Goal: Task Accomplishment & Management: Complete application form

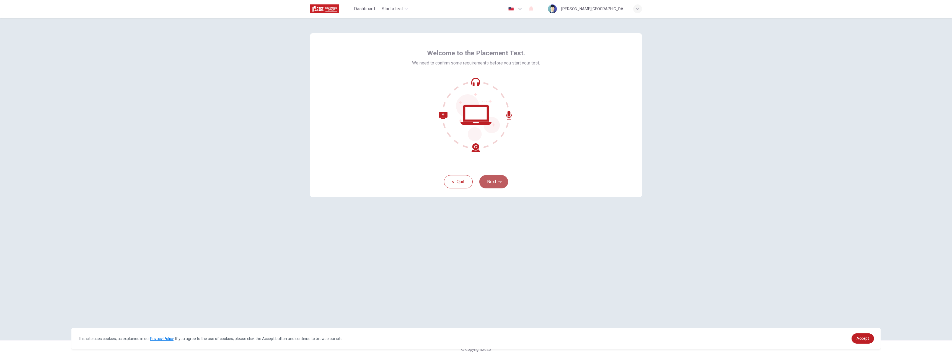
click at [495, 180] on button "Next" at bounding box center [493, 181] width 29 height 13
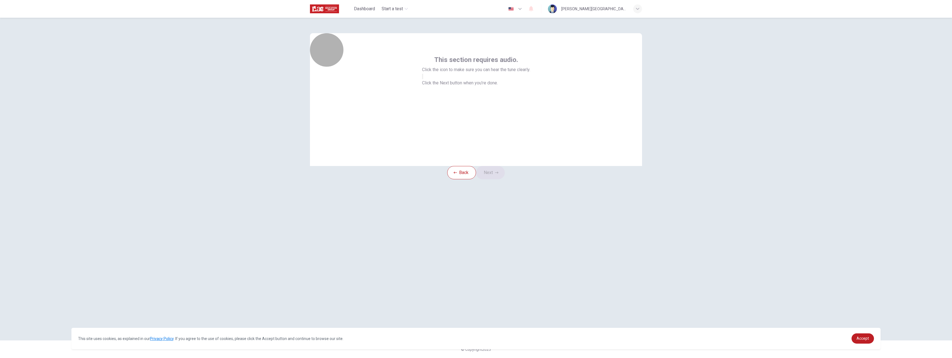
click at [423, 79] on button "button" at bounding box center [422, 76] width 1 height 5
click at [500, 178] on button "Next" at bounding box center [490, 172] width 29 height 13
click at [393, 82] on icon "button" at bounding box center [388, 78] width 9 height 9
click at [395, 85] on icon "button" at bounding box center [395, 85] width 0 height 0
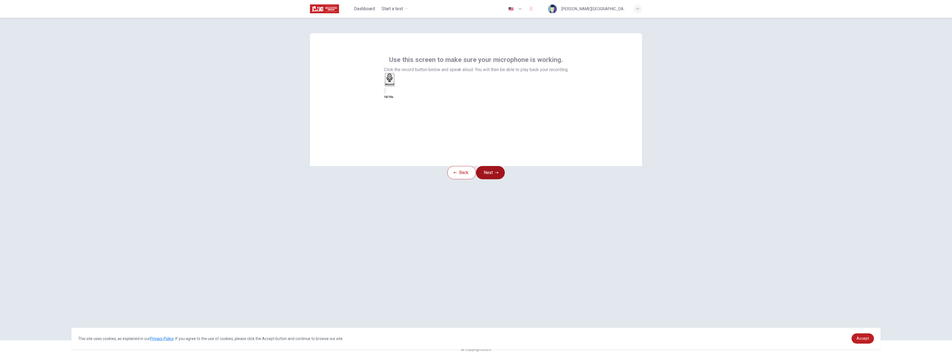
click at [502, 177] on button "Next" at bounding box center [490, 172] width 29 height 13
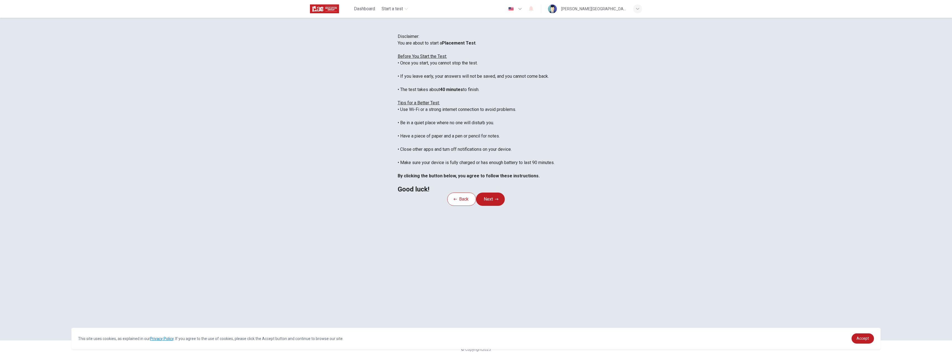
scroll to position [6, 0]
click at [503, 206] on button "Next" at bounding box center [490, 199] width 29 height 13
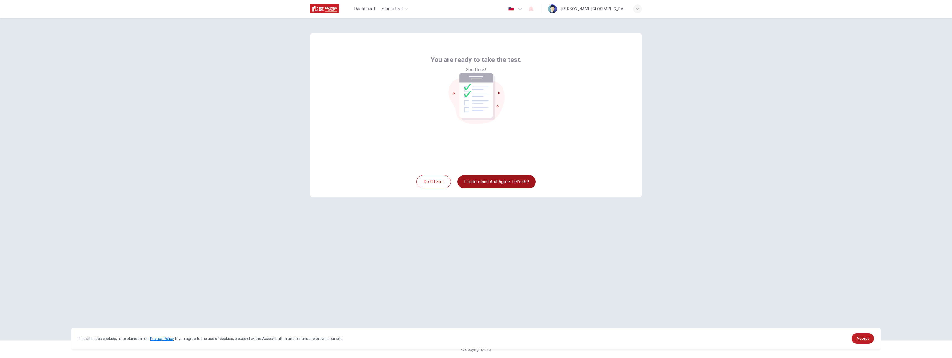
click at [491, 185] on button "I understand and agree. Let’s go!" at bounding box center [496, 181] width 78 height 13
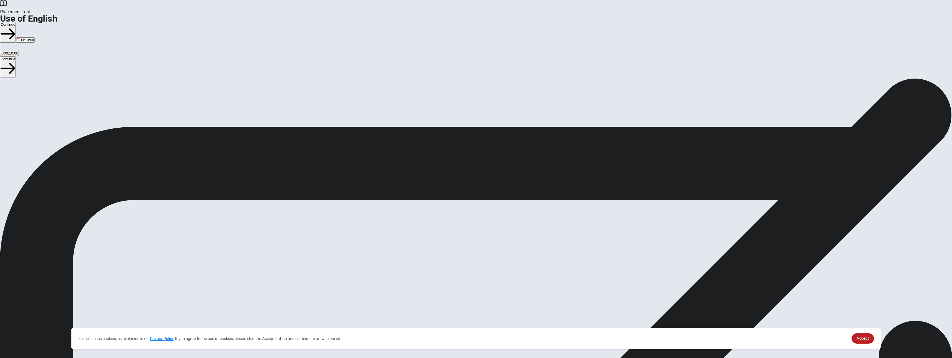
click at [16, 22] on button "Continue" at bounding box center [8, 32] width 16 height 21
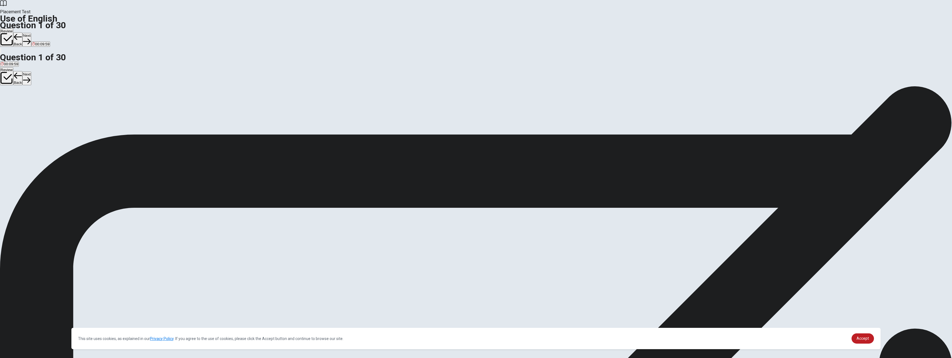
drag, startPoint x: 427, startPoint y: 70, endPoint x: 517, endPoint y: 71, distance: 89.7
click at [486, 86] on div "Question 1 She ____ a letter to her friend [DATE]. A write B writing C writes D…" at bounding box center [476, 97] width 952 height 23
drag, startPoint x: 509, startPoint y: 70, endPoint x: 431, endPoint y: 68, distance: 78.0
click at [72, 93] on span "She ____ a letter to her friend [DATE]." at bounding box center [36, 95] width 72 height 5
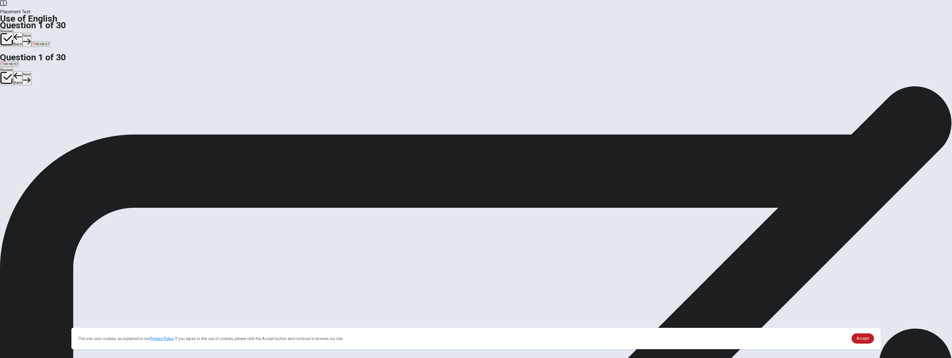
click at [72, 93] on span "She ____ a letter to her friend [DATE]." at bounding box center [36, 95] width 72 height 5
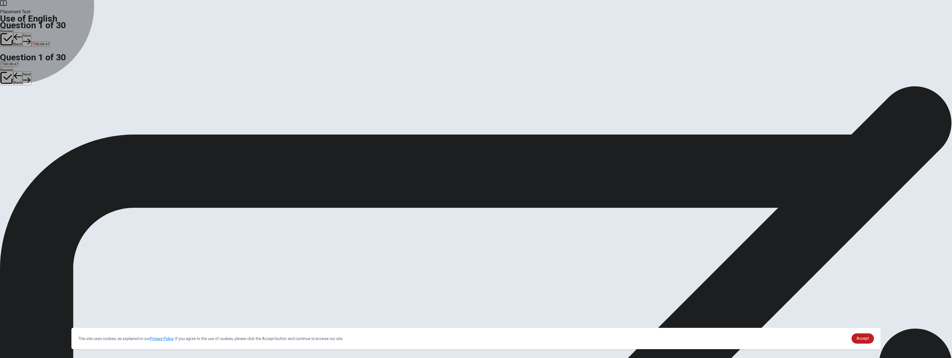
click at [41, 108] on span "wrote" at bounding box center [36, 106] width 9 height 4
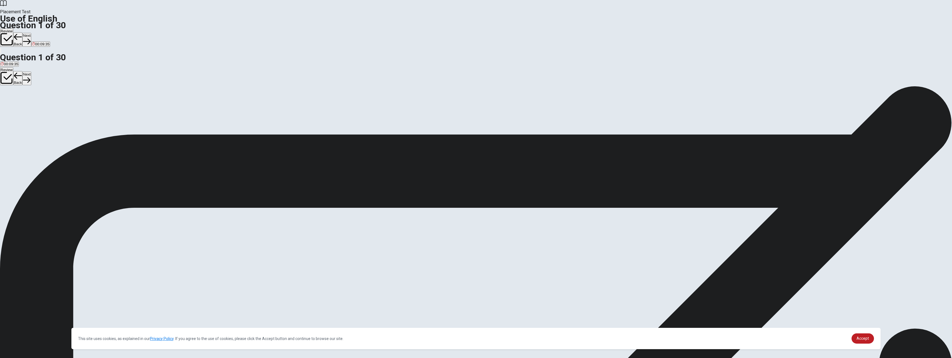
click at [31, 33] on button "Next" at bounding box center [26, 40] width 9 height 14
click at [34, 108] on span "leaves" at bounding box center [28, 106] width 11 height 4
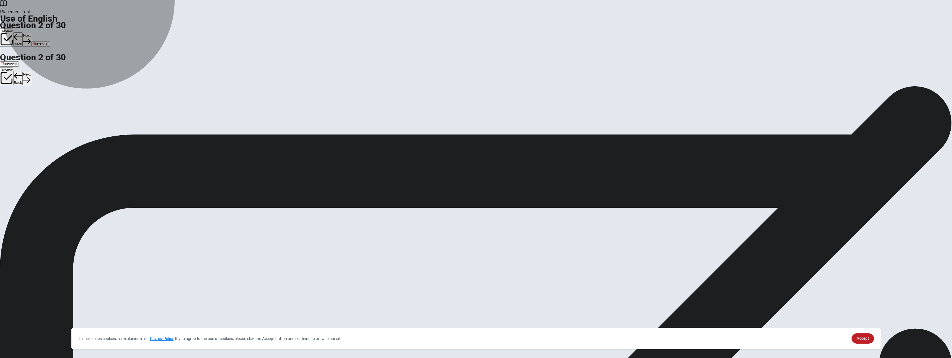
click at [10, 99] on button "A leave" at bounding box center [5, 103] width 10 height 9
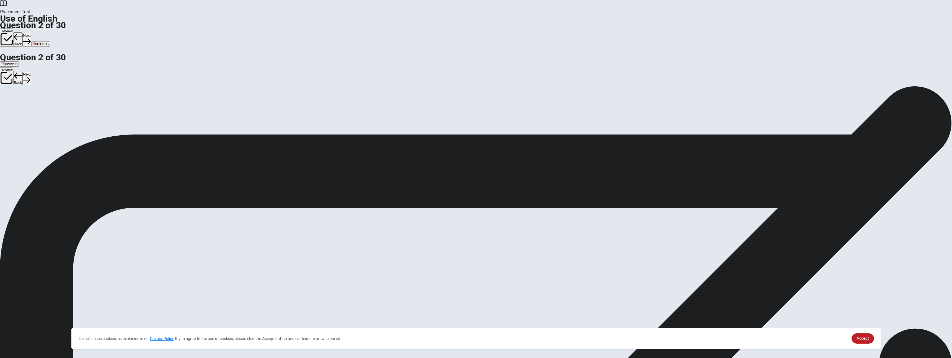
click at [35, 108] on button "C leaves" at bounding box center [29, 103] width 12 height 9
click at [31, 33] on button "Next" at bounding box center [26, 40] width 9 height 14
click at [27, 108] on span "have been" at bounding box center [18, 106] width 17 height 4
click at [31, 33] on button "Next" at bounding box center [26, 40] width 9 height 14
click at [56, 108] on span "were finished" at bounding box center [45, 106] width 22 height 4
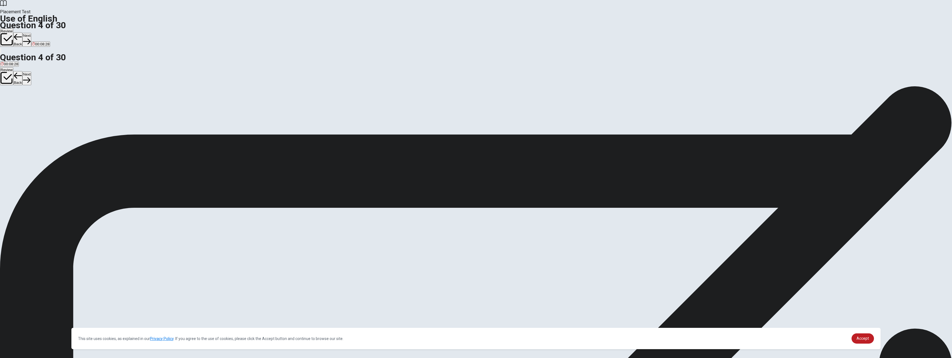
click at [31, 33] on button "Next" at bounding box center [26, 40] width 9 height 14
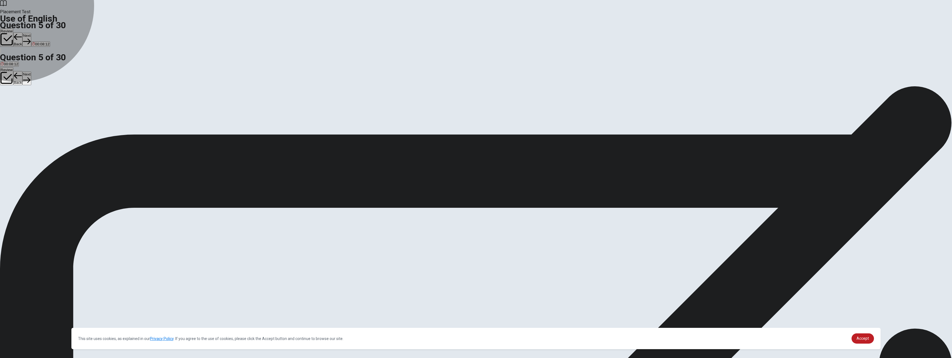
click at [17, 107] on span "library" at bounding box center [12, 106] width 10 height 4
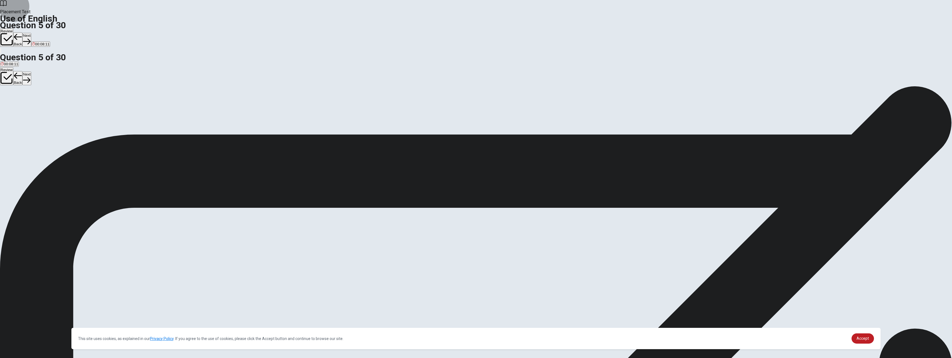
click at [31, 33] on button "Next" at bounding box center [26, 40] width 9 height 14
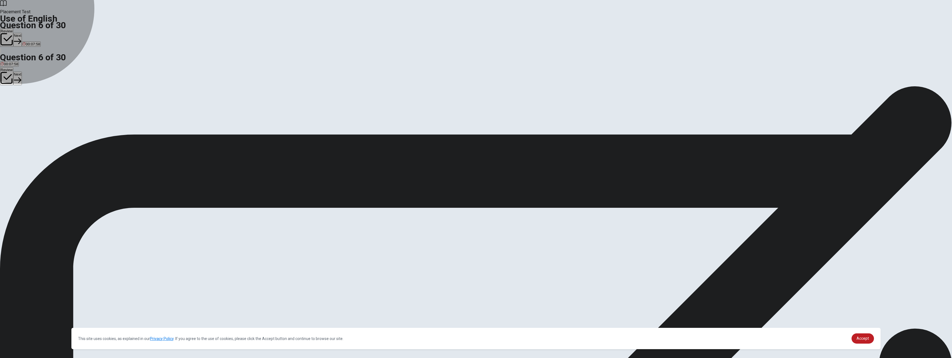
click at [27, 108] on span "lamp" at bounding box center [23, 106] width 8 height 4
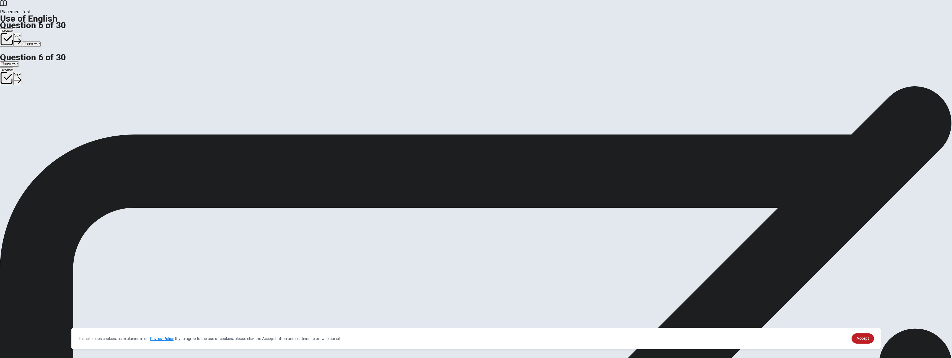
click at [22, 33] on button "Next" at bounding box center [17, 40] width 9 height 14
click at [35, 108] on span "kettle" at bounding box center [30, 106] width 9 height 4
click at [31, 33] on button "Next" at bounding box center [26, 40] width 9 height 14
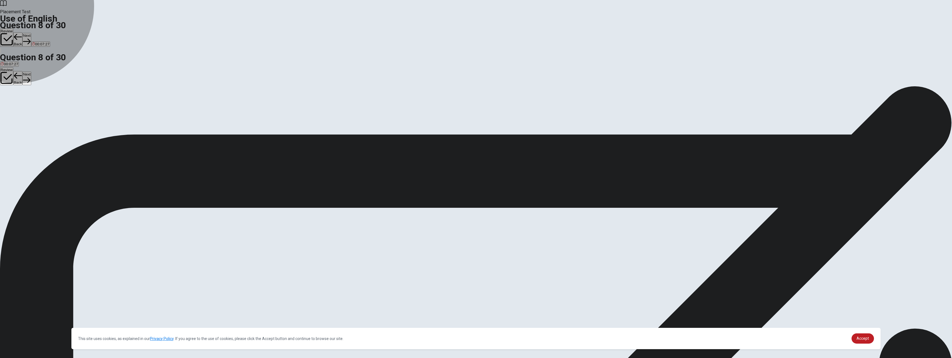
click at [20, 107] on span "pencil" at bounding box center [15, 106] width 10 height 4
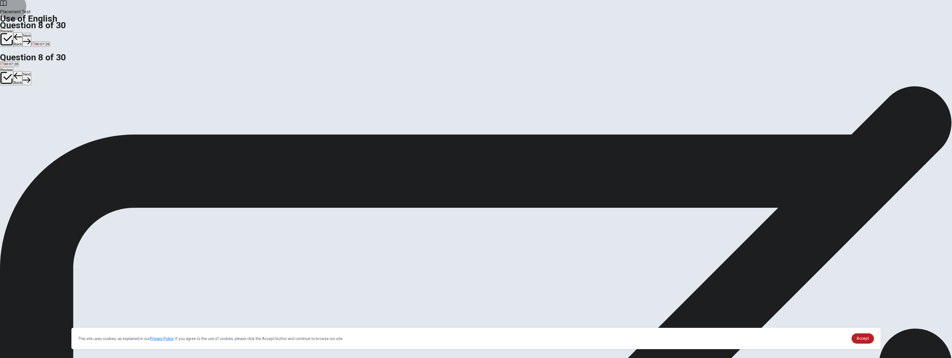
click at [31, 33] on button "Next" at bounding box center [26, 40] width 9 height 14
click at [14, 104] on span "plumber" at bounding box center [7, 106] width 13 height 4
click at [31, 33] on button "Next" at bounding box center [26, 40] width 9 height 14
click at [23, 104] on div "D" at bounding box center [20, 102] width 6 height 4
click at [31, 33] on button "Next" at bounding box center [26, 40] width 9 height 14
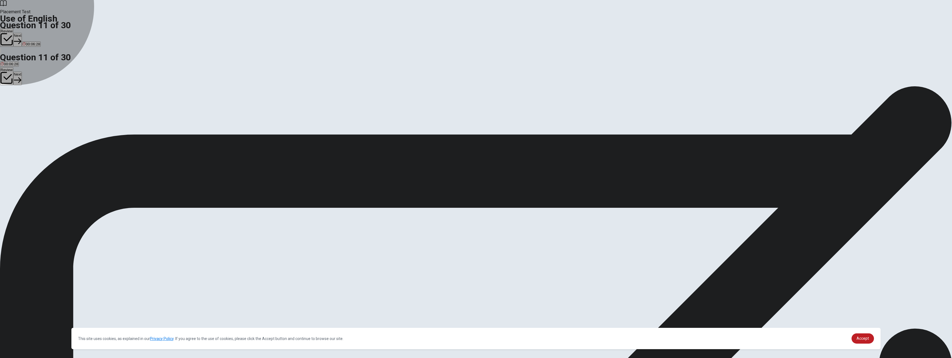
click at [32, 108] on span "was" at bounding box center [28, 106] width 7 height 4
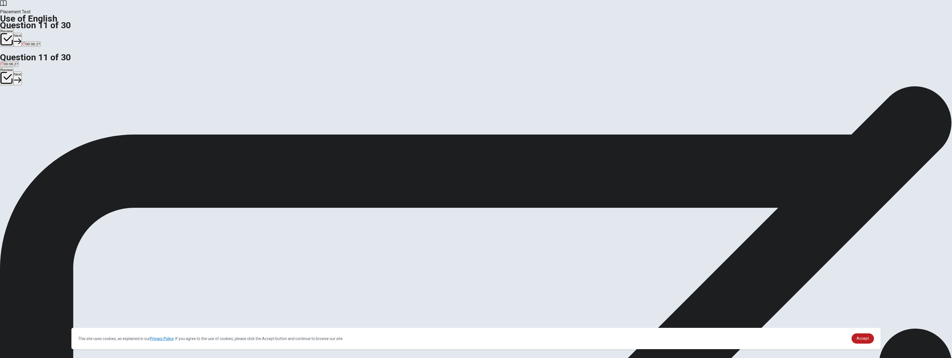
click at [22, 33] on button "Next" at bounding box center [17, 40] width 9 height 14
click at [8, 104] on span "rang" at bounding box center [4, 106] width 7 height 4
click at [31, 33] on button "Next" at bounding box center [26, 40] width 9 height 14
click at [105, 108] on span "is being reviewing" at bounding box center [90, 106] width 29 height 4
click at [31, 33] on button "Next" at bounding box center [26, 40] width 9 height 14
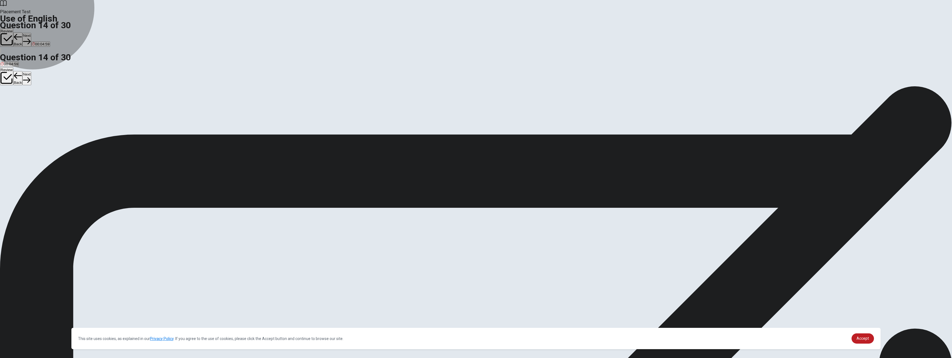
drag, startPoint x: 462, startPoint y: 90, endPoint x: 498, endPoint y: 70, distance: 41.8
click at [20, 104] on span "have known" at bounding box center [11, 106] width 20 height 4
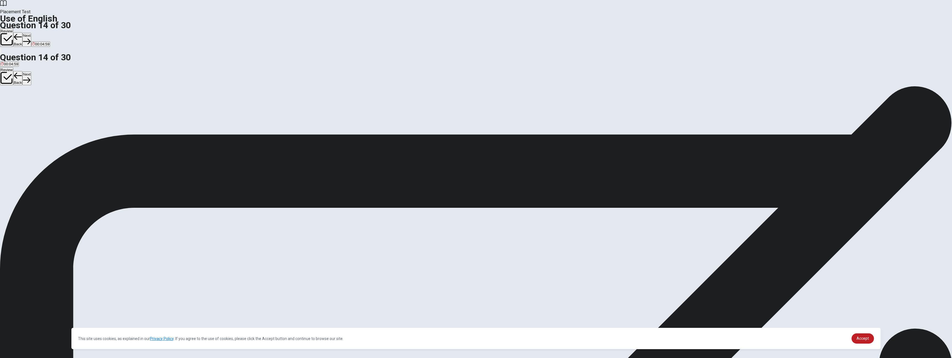
click at [31, 33] on button "Next" at bounding box center [26, 40] width 9 height 14
drag, startPoint x: 454, startPoint y: 143, endPoint x: 498, endPoint y: 100, distance: 61.4
click at [194, 108] on span "to ask someone to join or come to an event" at bounding box center [159, 106] width 71 height 4
click at [31, 33] on button "Next" at bounding box center [26, 40] width 9 height 14
click at [7, 104] on span "puts" at bounding box center [4, 106] width 7 height 4
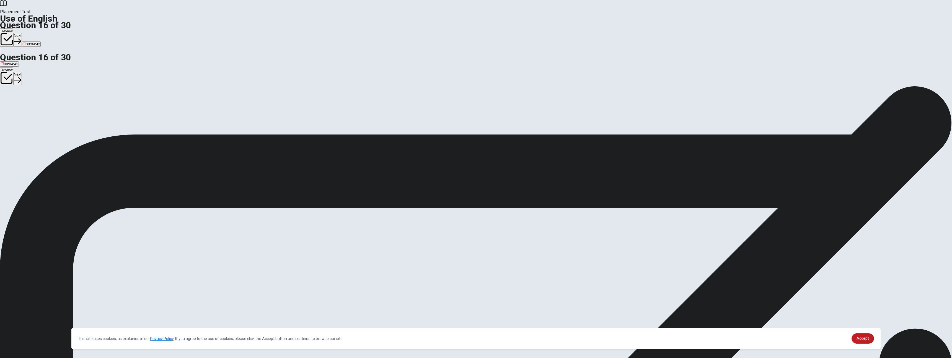
click at [22, 33] on button "Next" at bounding box center [17, 40] width 9 height 14
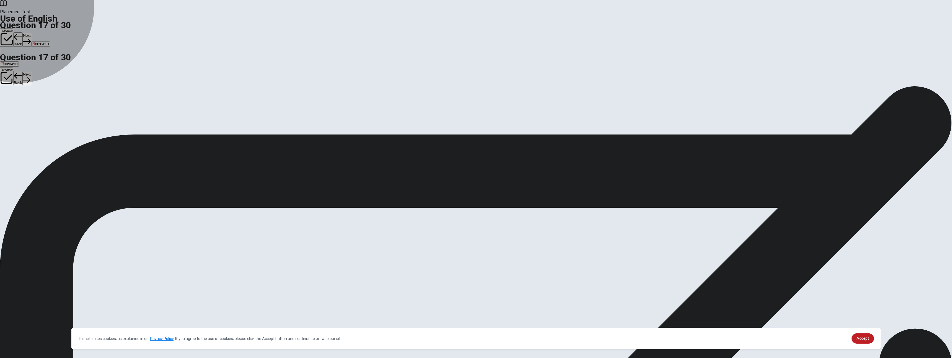
click at [9, 104] on span "lamp" at bounding box center [5, 106] width 8 height 4
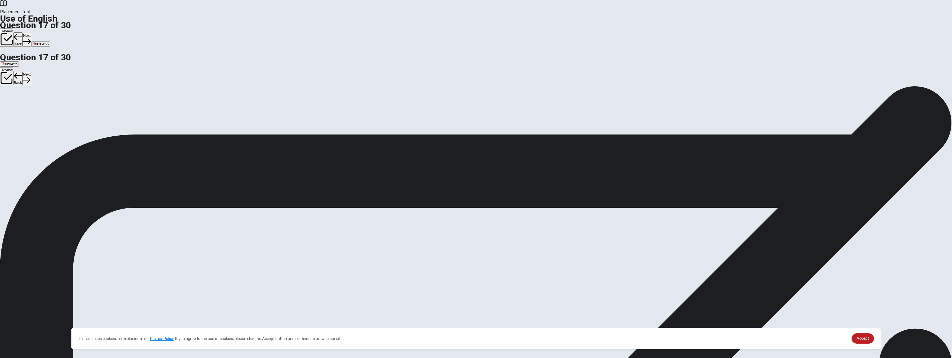
click at [31, 33] on button "Next" at bounding box center [26, 40] width 9 height 14
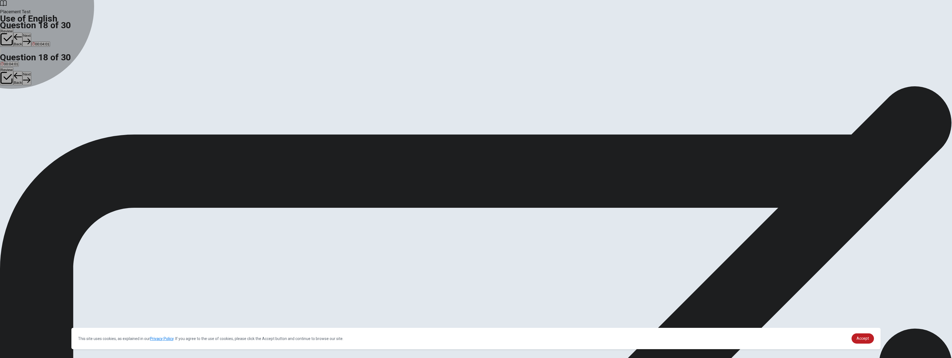
click at [9, 99] on button "A clear" at bounding box center [4, 103] width 9 height 9
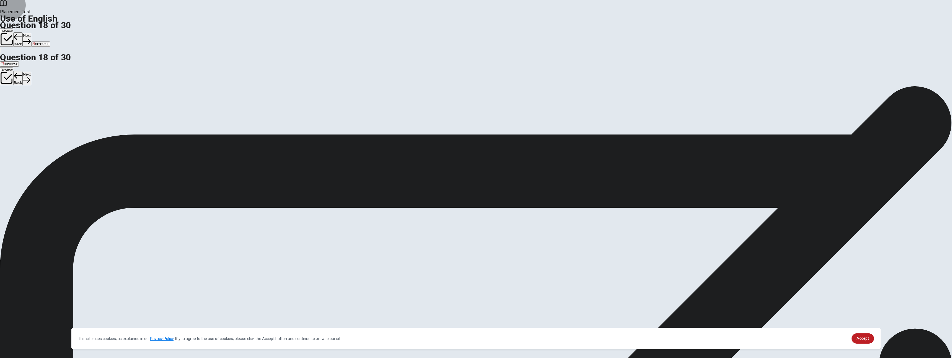
click at [31, 33] on button "Next" at bounding box center [26, 40] width 9 height 14
click at [8, 104] on span "easy" at bounding box center [5, 106] width 8 height 4
click at [31, 33] on button "Next" at bounding box center [26, 40] width 9 height 14
click at [10, 104] on span "Could" at bounding box center [6, 106] width 10 height 4
click at [31, 33] on button "Next" at bounding box center [26, 40] width 9 height 14
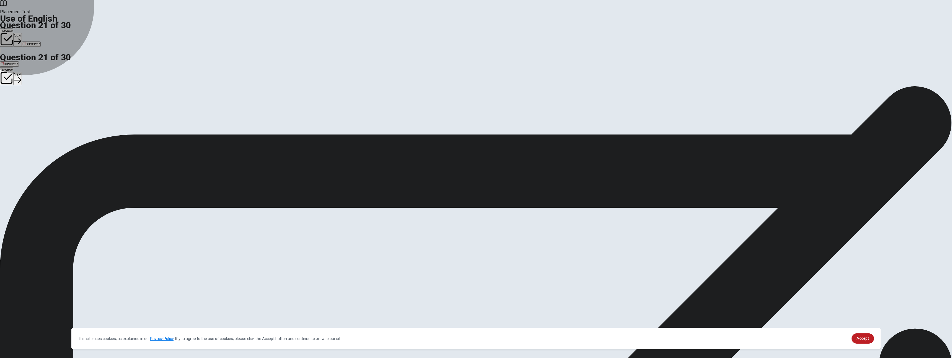
click at [41, 108] on span "filled out" at bounding box center [34, 106] width 14 height 4
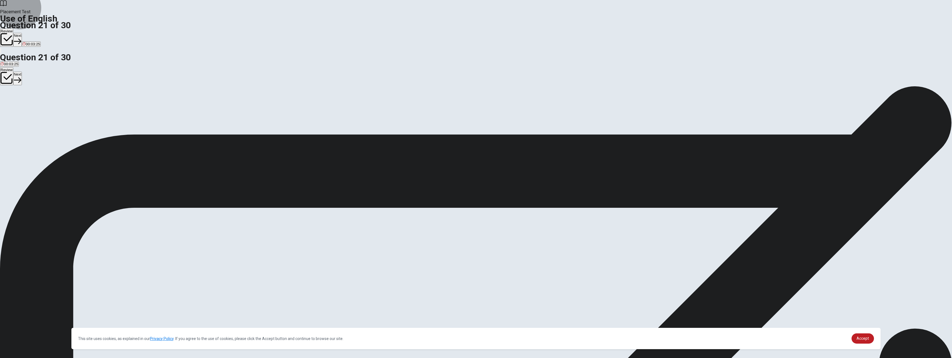
click at [22, 33] on button "Next" at bounding box center [17, 40] width 9 height 14
click at [9, 108] on span "is" at bounding box center [7, 106] width 3 height 4
click at [22, 108] on button "D are" at bounding box center [19, 103] width 6 height 9
click at [31, 33] on button "Next" at bounding box center [26, 40] width 9 height 14
click at [16, 99] on button "A would do" at bounding box center [8, 103] width 16 height 9
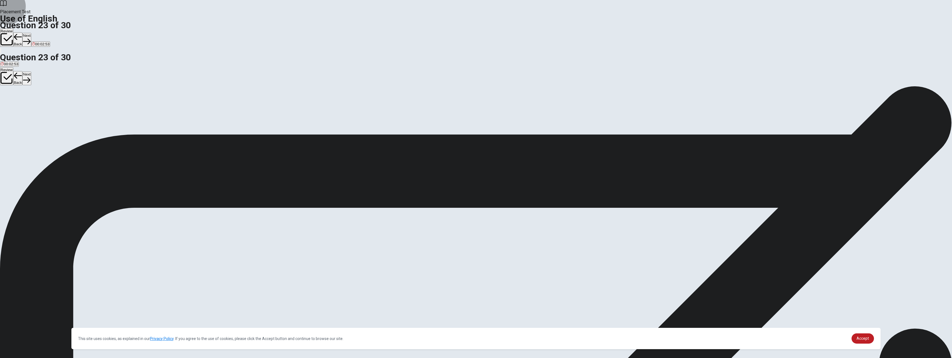
click at [31, 33] on button "Next" at bounding box center [26, 40] width 9 height 14
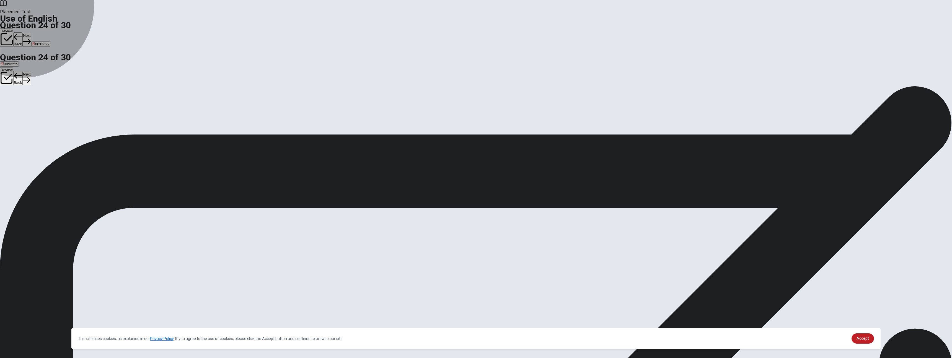
click at [16, 104] on span "what time" at bounding box center [9, 106] width 16 height 4
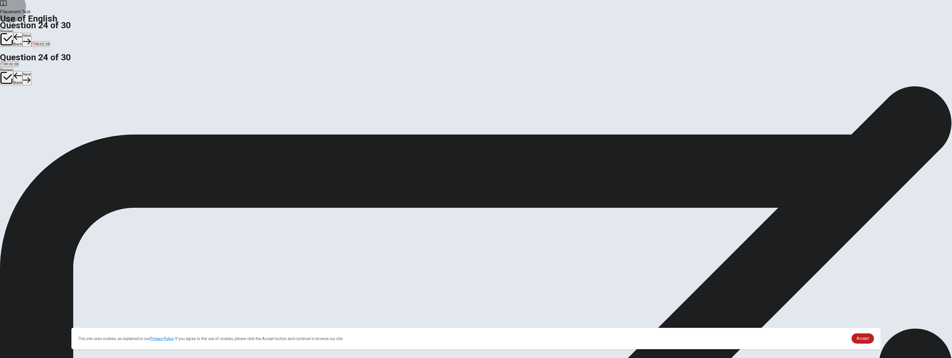
click at [31, 33] on button "Next" at bounding box center [26, 40] width 9 height 14
click at [28, 107] on span "suggest" at bounding box center [21, 106] width 13 height 4
click at [31, 33] on button "Next" at bounding box center [26, 40] width 9 height 14
click at [24, 104] on span "explain clearly" at bounding box center [12, 106] width 23 height 4
click at [21, 38] on icon "button" at bounding box center [17, 41] width 7 height 7
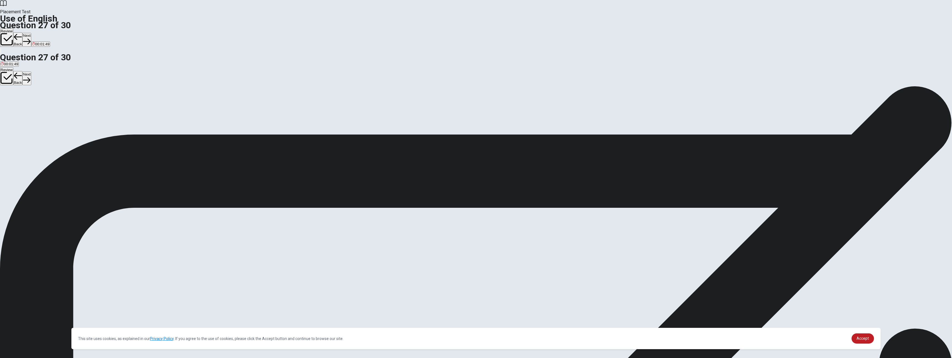
click at [22, 108] on span "watch" at bounding box center [17, 106] width 10 height 4
click at [31, 33] on button "Next" at bounding box center [26, 40] width 9 height 14
click at [45, 108] on span "react" at bounding box center [41, 106] width 8 height 4
click at [31, 33] on button "Next" at bounding box center [26, 40] width 9 height 14
click at [13, 104] on span "remove" at bounding box center [7, 106] width 12 height 4
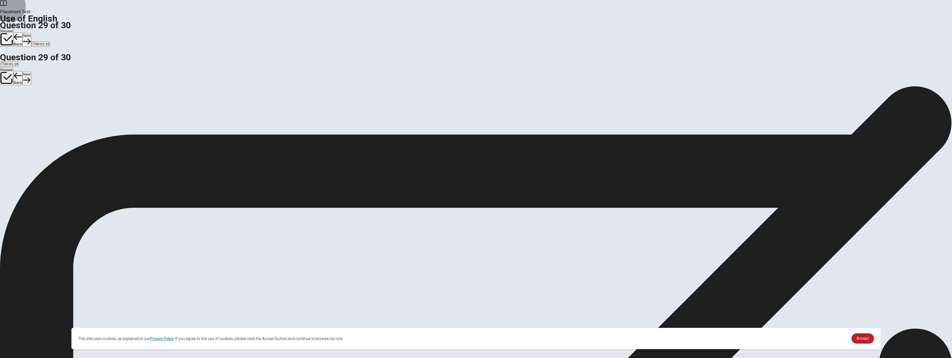
click at [31, 33] on button "Next" at bounding box center [26, 40] width 9 height 14
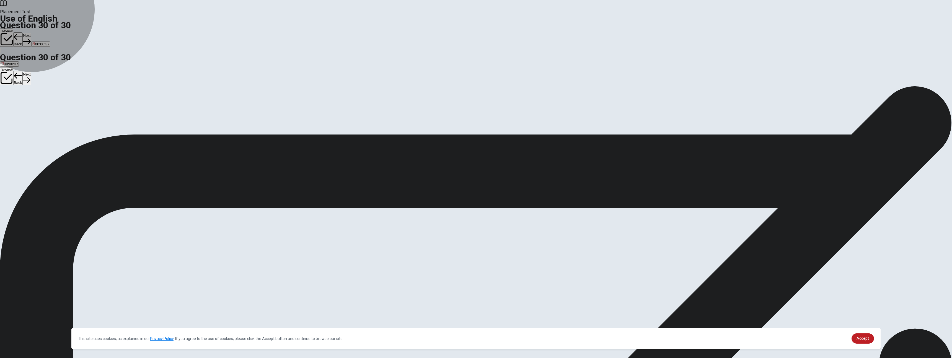
click at [41, 108] on span "reconsider" at bounding box center [32, 106] width 17 height 4
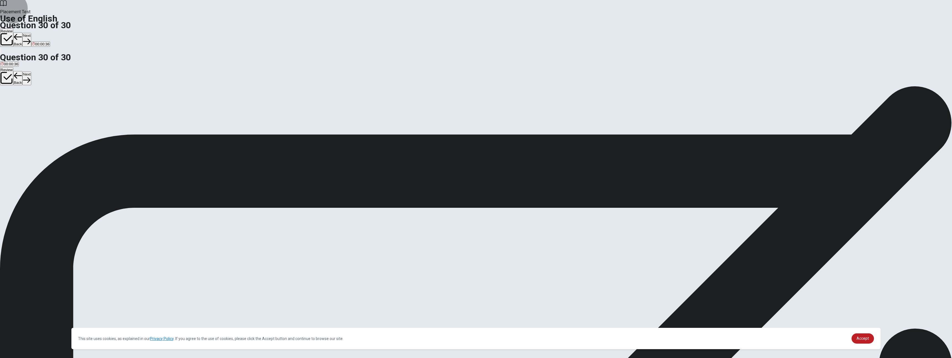
click at [31, 33] on button "Next" at bounding box center [26, 40] width 9 height 14
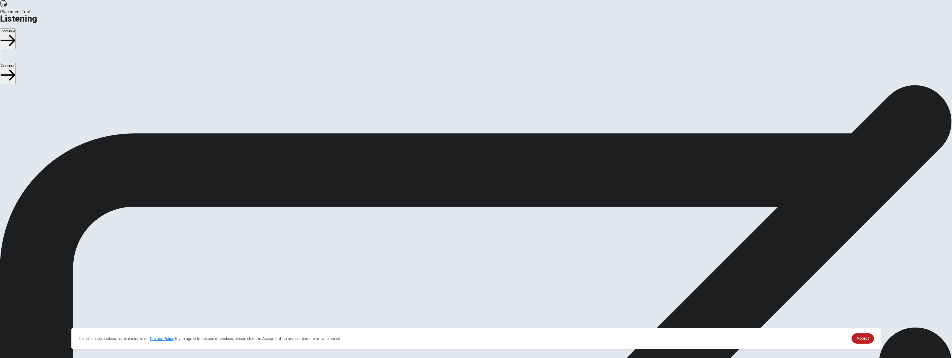
click at [267, 99] on span "There are 3 audio clips in this section. Each clip has 5 questions. Before each…" at bounding box center [133, 127] width 267 height 85
click at [267, 126] on span "There are 3 audio clips in this section. Each clip has 5 questions. Before each…" at bounding box center [133, 127] width 267 height 85
click at [16, 28] on button "Continue" at bounding box center [8, 38] width 16 height 21
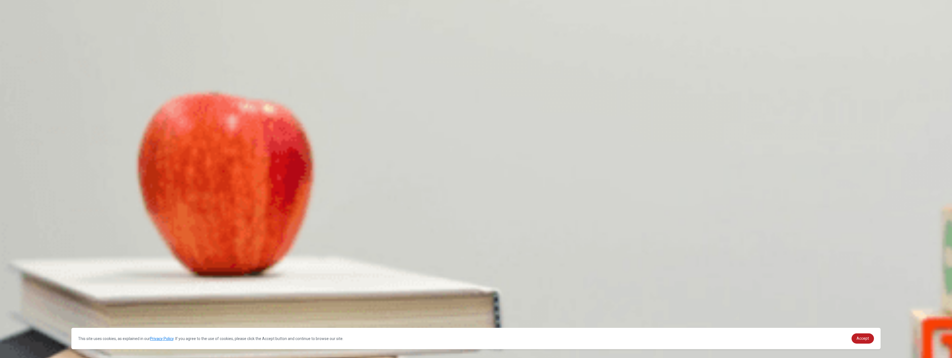
drag, startPoint x: 461, startPoint y: 58, endPoint x: 480, endPoint y: 59, distance: 19.1
click at [58, 98] on span "How far away is the new city?" at bounding box center [29, 100] width 58 height 5
click at [32, 137] on span "Quit her current job" at bounding box center [17, 135] width 32 height 4
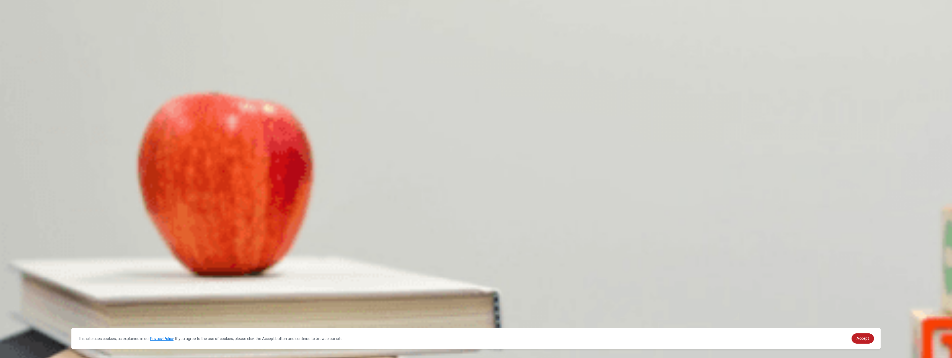
click at [37, 109] on span "Three hours" at bounding box center [27, 111] width 20 height 4
click at [22, 156] on span "She enjoys it" at bounding box center [11, 158] width 21 height 4
click at [118, 137] on button "C Make a list of pros and cons" at bounding box center [94, 132] width 47 height 9
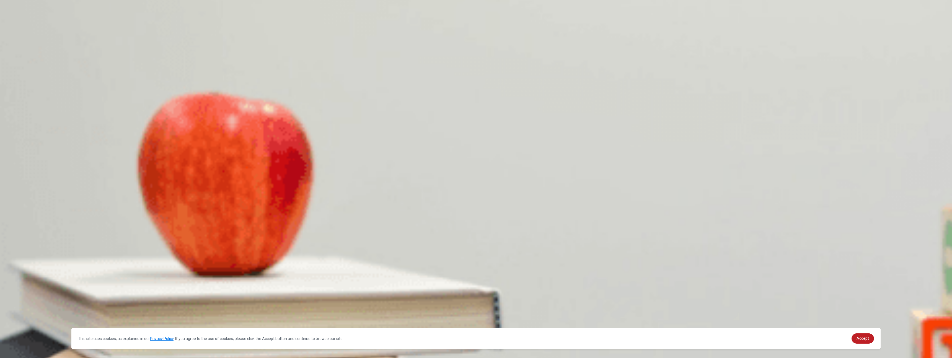
scroll to position [388, 0]
click at [107, 179] on span "It would mean moving to a new city" at bounding box center [78, 181] width 57 height 4
click at [148, 202] on span "A new job offer" at bounding box center [136, 204] width 24 height 4
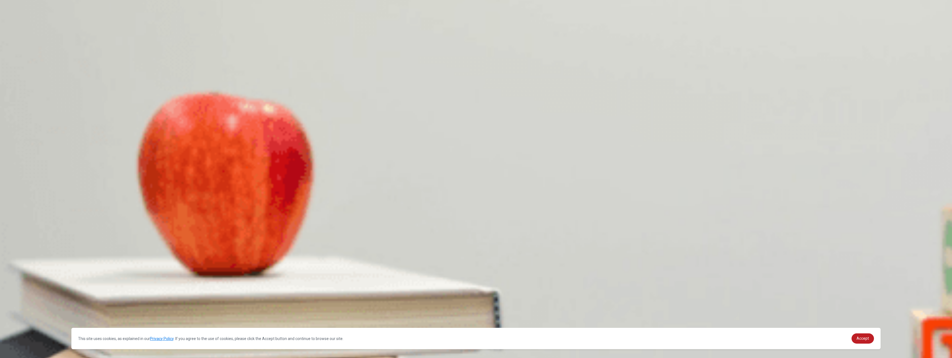
click at [16, 28] on button "Continue" at bounding box center [8, 38] width 16 height 21
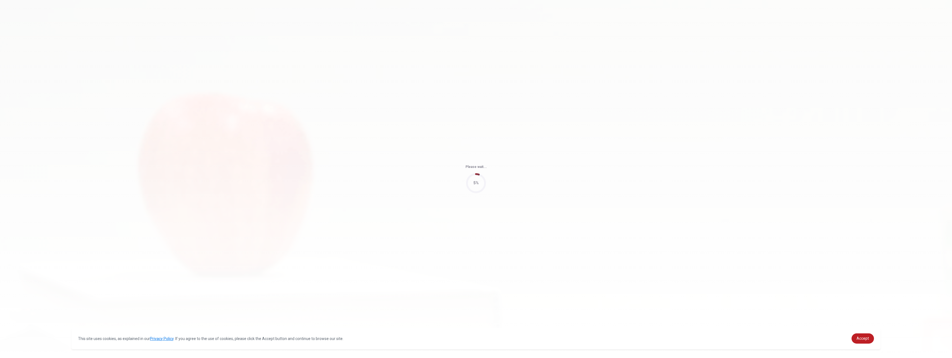
type input "72"
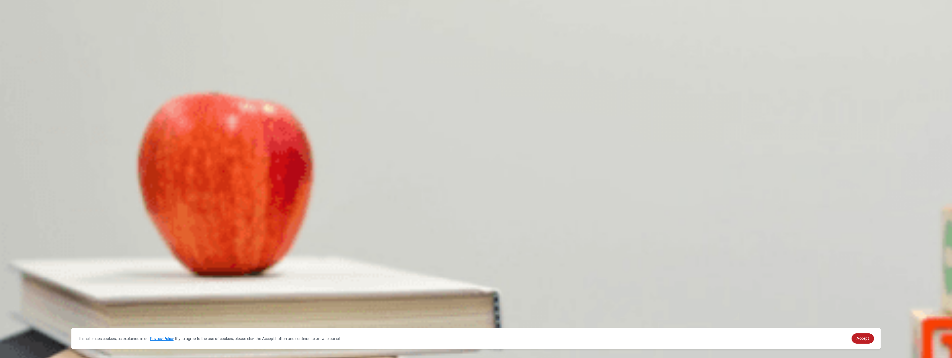
scroll to position [225, 0]
click at [45, 156] on span "Adding more vegan options" at bounding box center [23, 158] width 45 height 4
click at [118, 160] on span "Reducing the overall lost" at bounding box center [97, 158] width 40 height 4
click at [31, 109] on span "The sound system" at bounding box center [16, 111] width 30 height 4
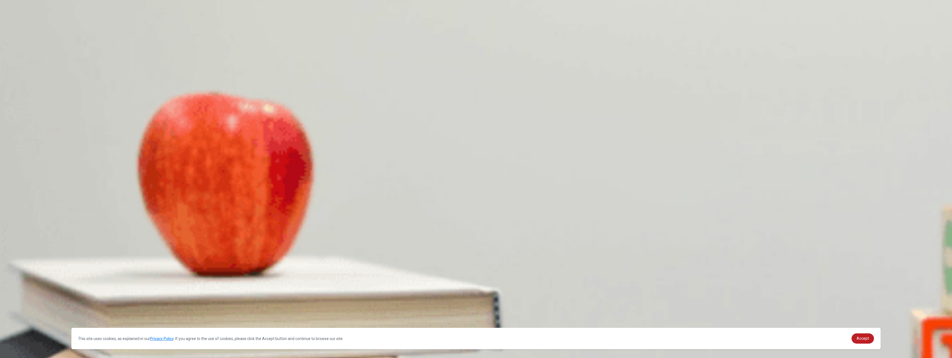
scroll to position [439, 0]
click at [138, 179] on span "Call the caterer" at bounding box center [125, 181] width 25 height 4
click at [41, 202] on span "Problems with the venue" at bounding box center [21, 204] width 40 height 4
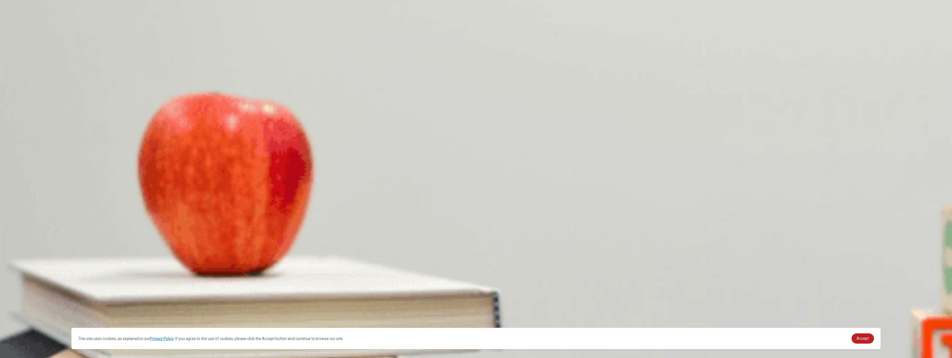
click at [139, 202] on span "The sponsor’s requested changes" at bounding box center [111, 204] width 56 height 4
click at [90, 133] on span "Coordinating with the venue" at bounding box center [67, 135] width 46 height 4
click at [45, 156] on span "Adding more vegan options" at bounding box center [23, 158] width 45 height 4
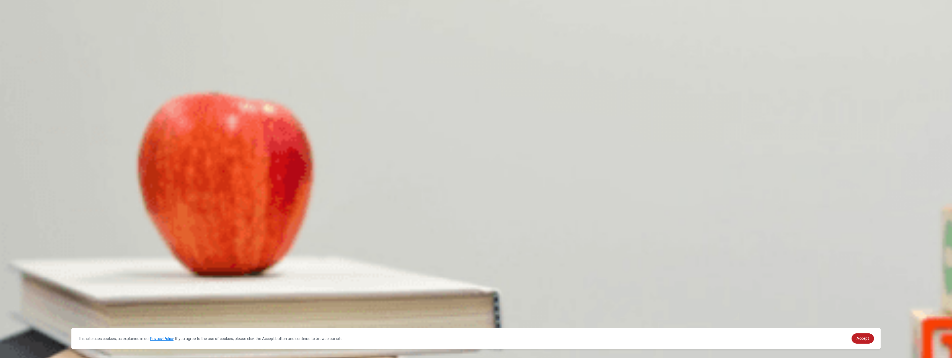
click at [118, 156] on span "Reducing the overall lost" at bounding box center [97, 158] width 40 height 4
click at [45, 156] on span "Adding more vegan options" at bounding box center [23, 158] width 45 height 4
drag, startPoint x: 488, startPoint y: 134, endPoint x: 521, endPoint y: 114, distance: 39.2
click at [521, 184] on div "Question 10 What is delaying the catering preparations? A Problems with the ven…" at bounding box center [476, 195] width 952 height 23
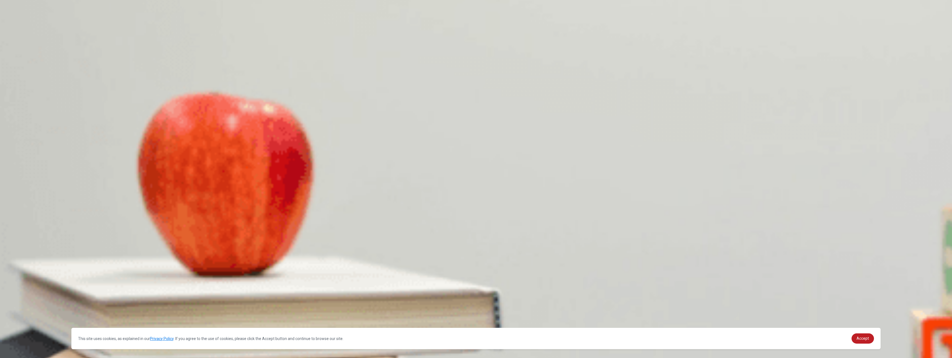
click at [16, 28] on button "Continue" at bounding box center [8, 38] width 16 height 21
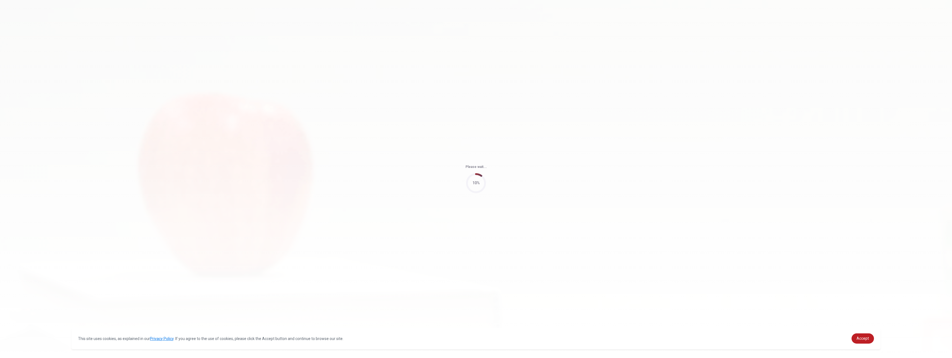
type input "81"
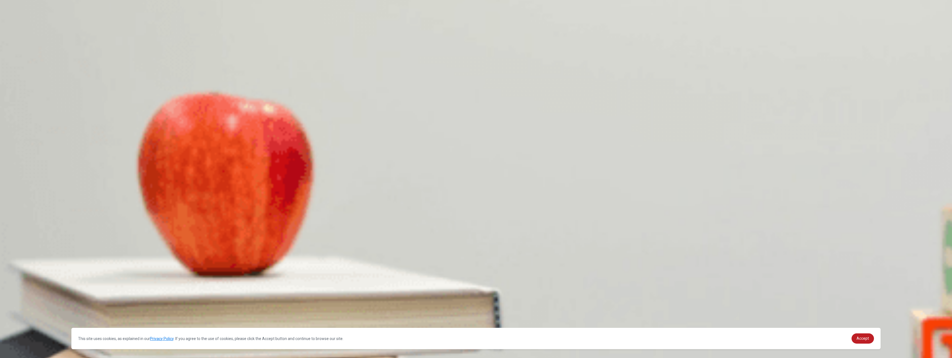
scroll to position [505, 0]
click at [44, 202] on span "The guest list" at bounding box center [33, 204] width 22 height 4
click at [113, 156] on span "The feedback was excellent" at bounding box center [90, 158] width 45 height 4
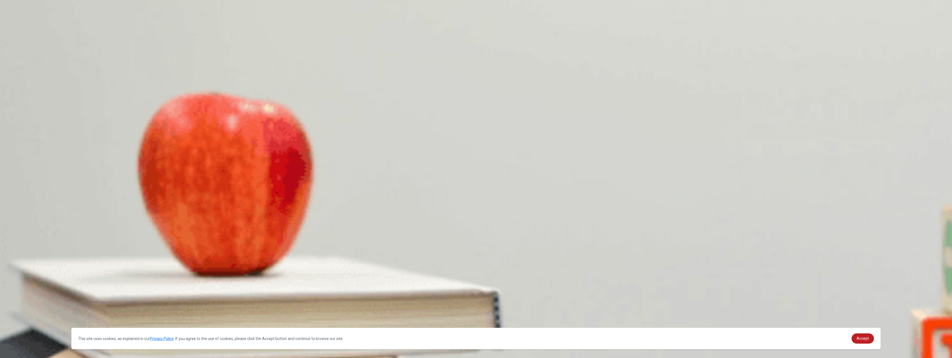
click at [66, 133] on span "Preparing a pre-recorded demonstration" at bounding box center [34, 135] width 66 height 4
click at [60, 109] on span "A Q&A session" at bounding box center [48, 111] width 24 height 4
click at [84, 179] on span "[DATE]" at bounding box center [78, 181] width 12 height 4
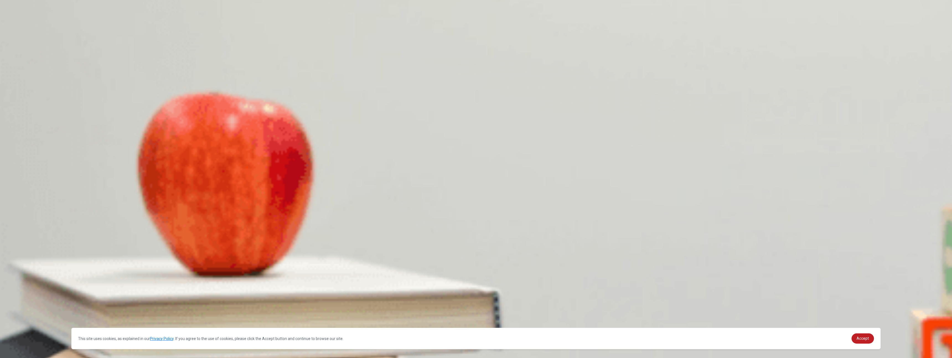
scroll to position [41, 0]
click at [16, 28] on button "Continue" at bounding box center [8, 38] width 16 height 21
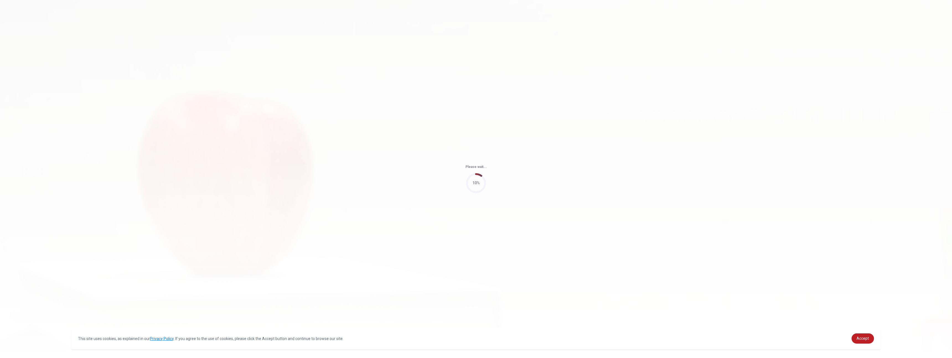
type input "70"
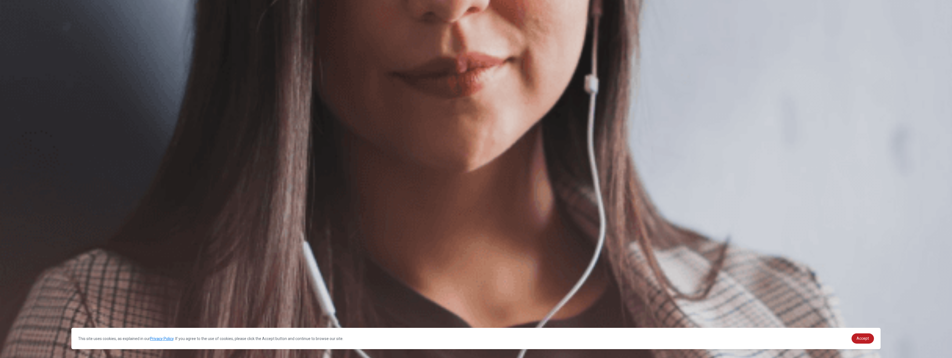
click at [16, 28] on button "Continue" at bounding box center [8, 38] width 16 height 21
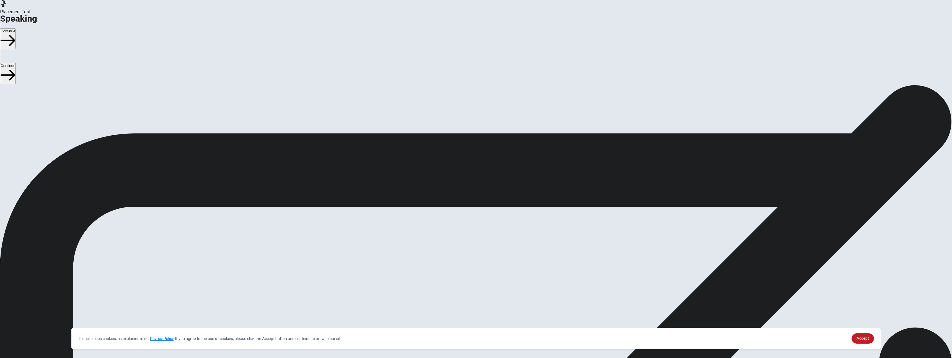
click at [486, 179] on div "Stop Recording" at bounding box center [476, 214] width 20 height 70
click at [470, 201] on button "Play Audio" at bounding box center [469, 198] width 1 height 5
click at [16, 28] on button "Continue" at bounding box center [8, 38] width 16 height 21
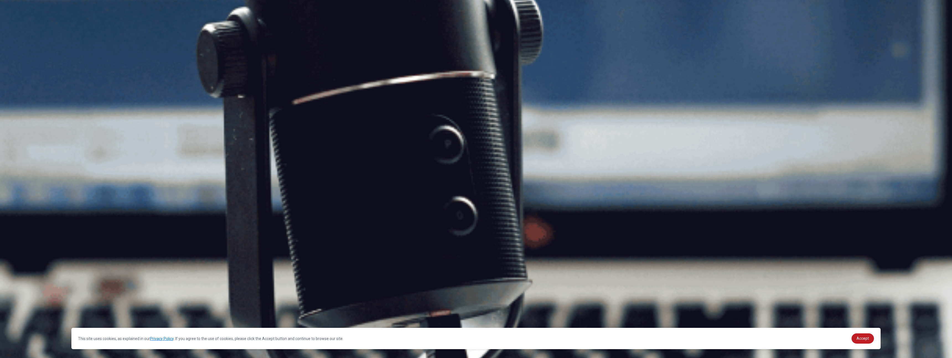
click at [16, 28] on button "Continue" at bounding box center [8, 38] width 16 height 21
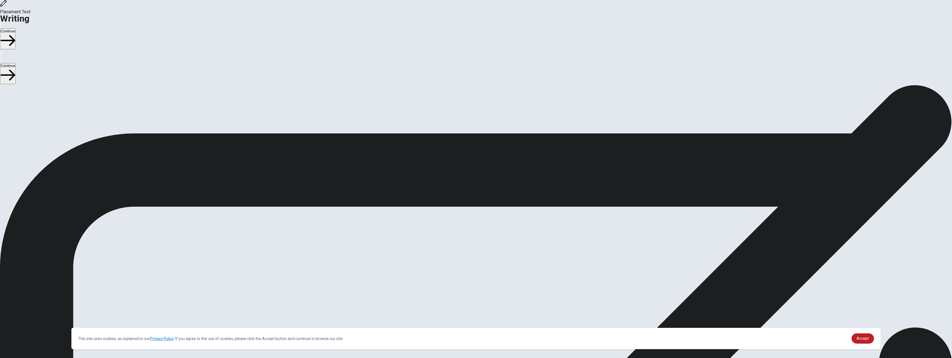
drag, startPoint x: 367, startPoint y: 110, endPoint x: 398, endPoint y: 110, distance: 30.4
click at [118, 110] on span "Write about your opinion on a topic. Important things to remember: Try to write…" at bounding box center [59, 137] width 118 height 105
click at [16, 28] on button "Continue" at bounding box center [8, 38] width 16 height 21
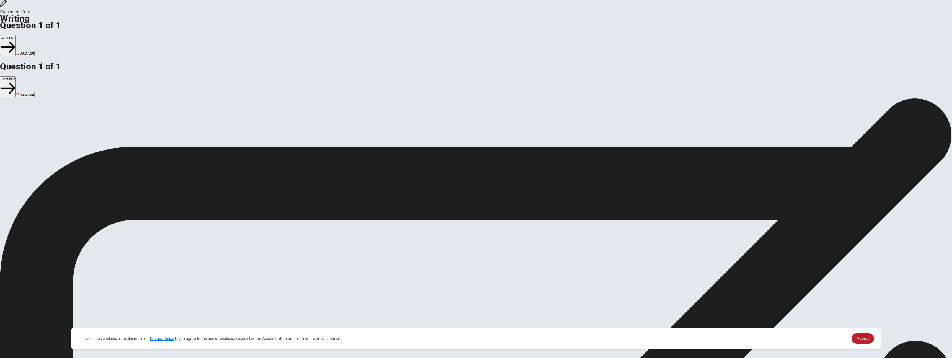
drag, startPoint x: 607, startPoint y: 84, endPoint x: 488, endPoint y: 83, distance: 118.4
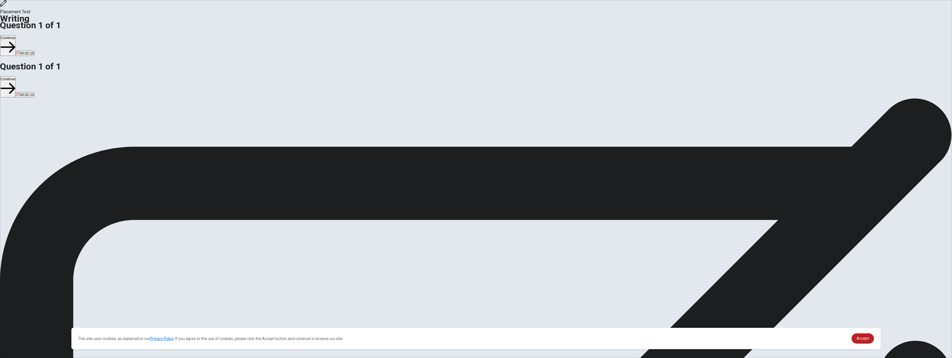
type textarea "One of the most challenging decisions I ever made was chooing my studies. I was…"
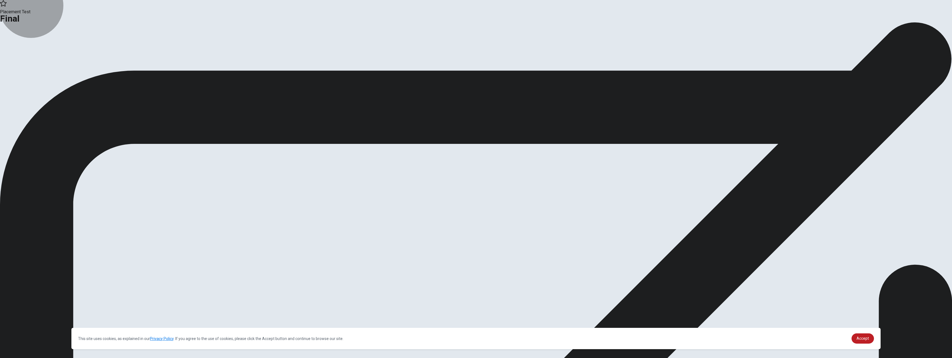
click at [23, 48] on icon "button" at bounding box center [20, 45] width 6 height 6
